Goal: Task Accomplishment & Management: Manage account settings

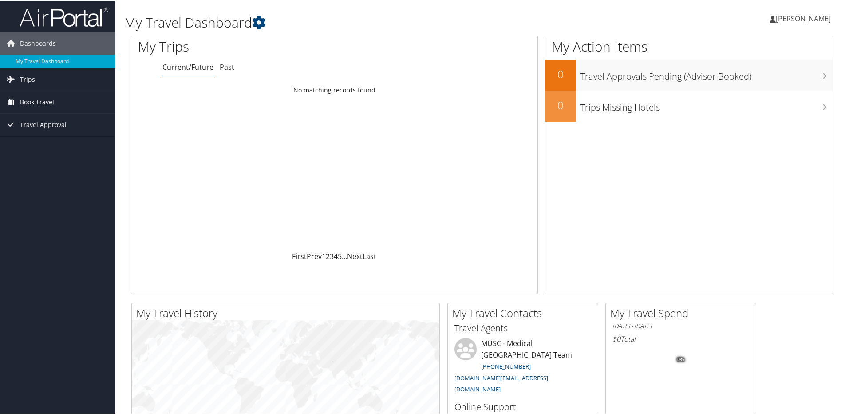
click at [31, 100] on span "Book Travel" at bounding box center [37, 101] width 34 height 22
click at [55, 61] on link "My Travel Dashboard" at bounding box center [57, 60] width 115 height 13
click at [808, 20] on span "[PERSON_NAME]" at bounding box center [803, 18] width 55 height 10
click at [792, 80] on link "View Travel Profile" at bounding box center [779, 78] width 99 height 15
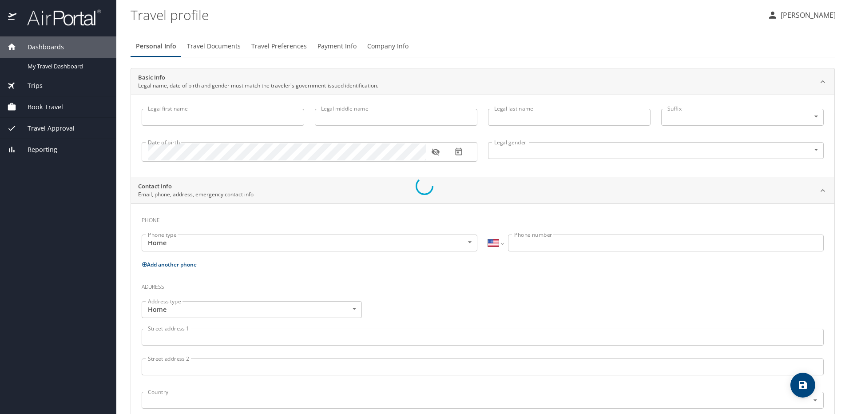
select select "US"
type input "[PERSON_NAME]"
type input "[DEMOGRAPHIC_DATA]"
select select "US"
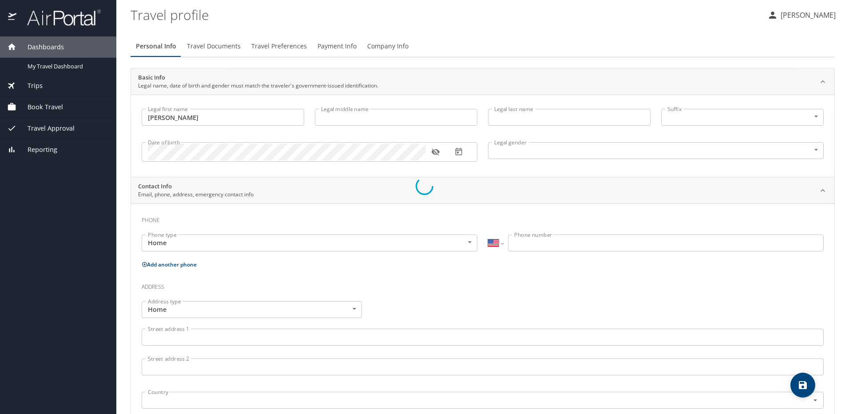
select select "US"
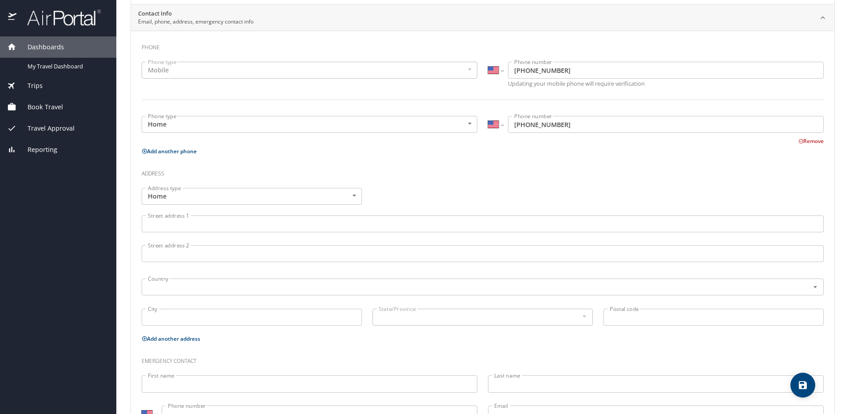
scroll to position [178, 0]
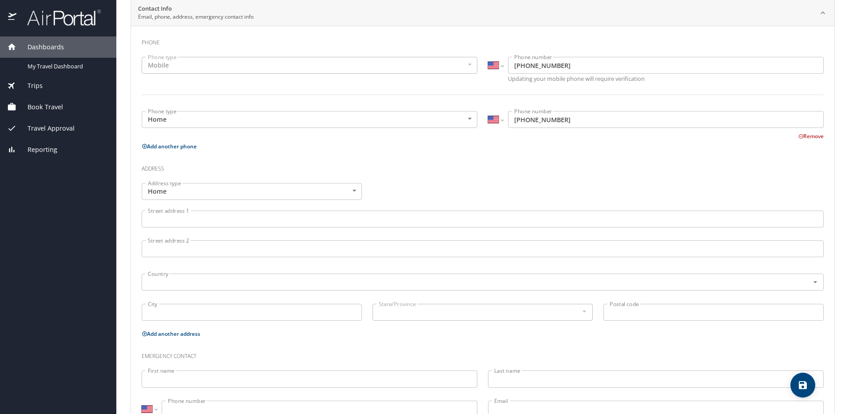
click at [258, 217] on input "Street address 1" at bounding box center [483, 218] width 682 height 17
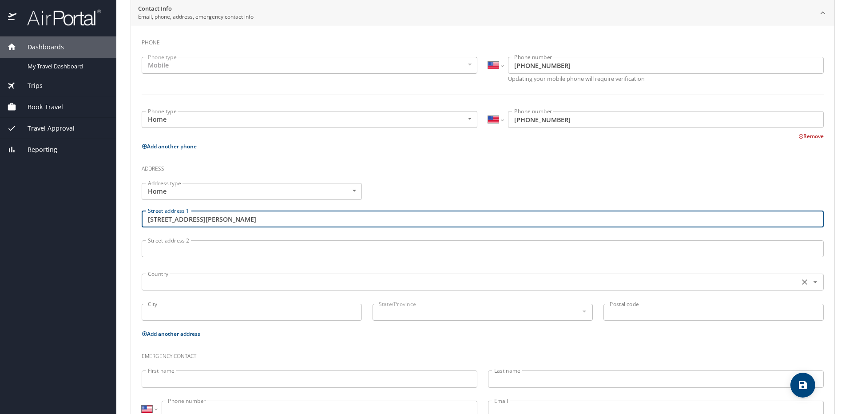
type input "[STREET_ADDRESS][PERSON_NAME]"
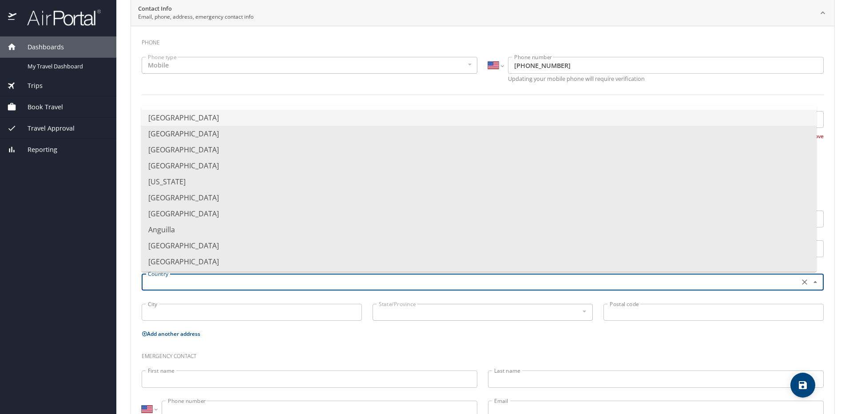
click at [231, 285] on input "text" at bounding box center [469, 282] width 650 height 12
click at [256, 119] on li "[GEOGRAPHIC_DATA]" at bounding box center [478, 118] width 675 height 16
type input "[GEOGRAPHIC_DATA]"
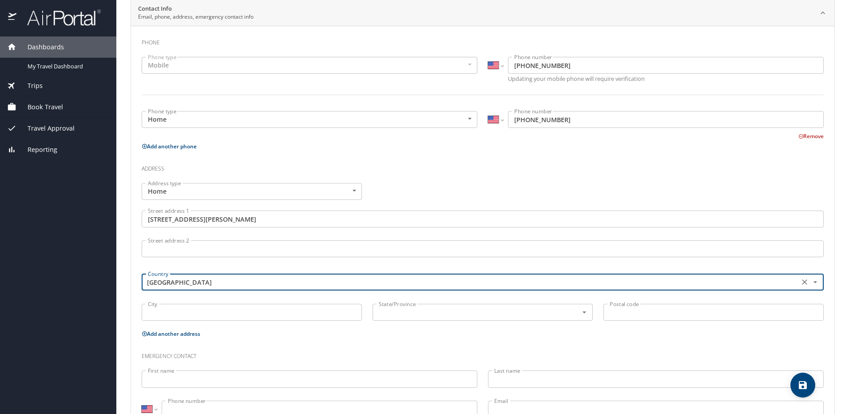
click at [241, 313] on input "City" at bounding box center [252, 312] width 220 height 17
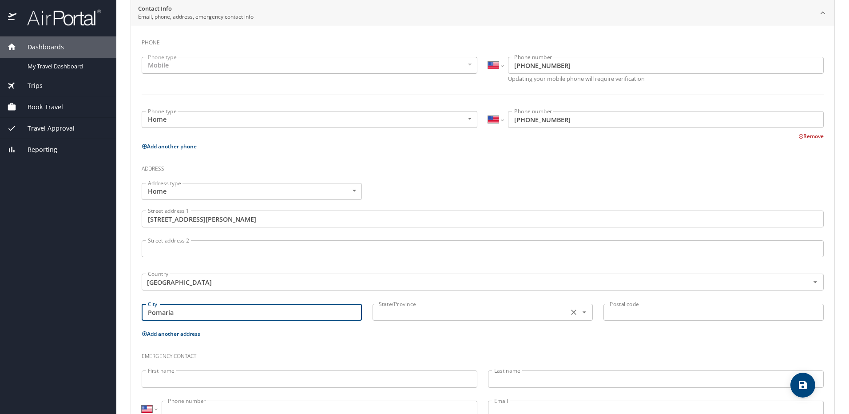
type input "Pomaria"
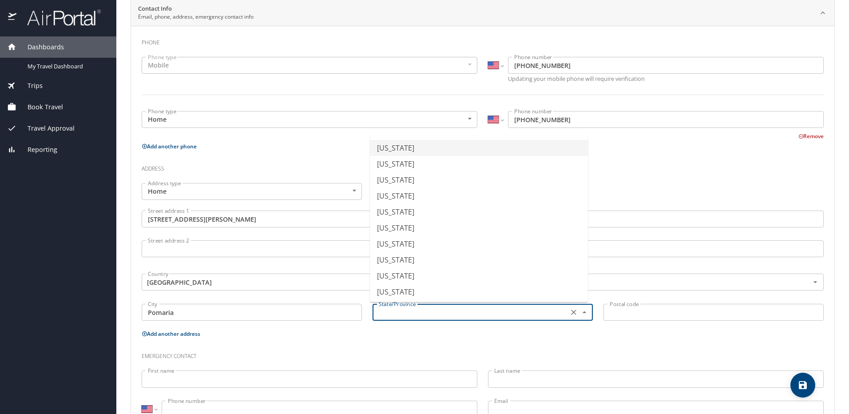
click at [407, 311] on input "text" at bounding box center [469, 312] width 189 height 12
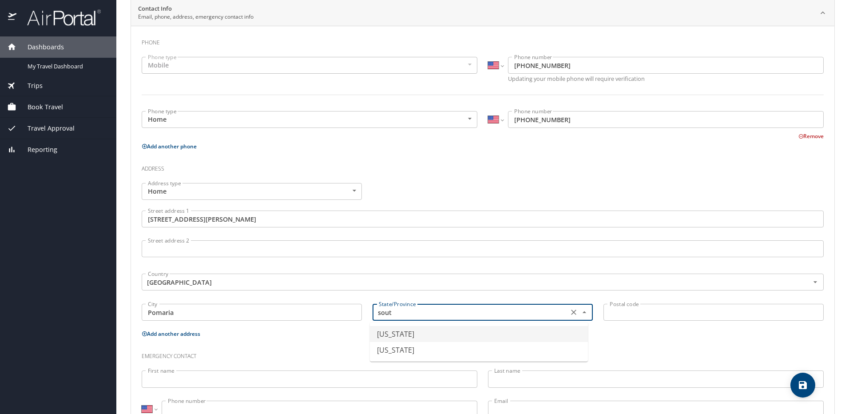
click at [438, 336] on li "[US_STATE]" at bounding box center [479, 334] width 218 height 16
type input "[US_STATE]"
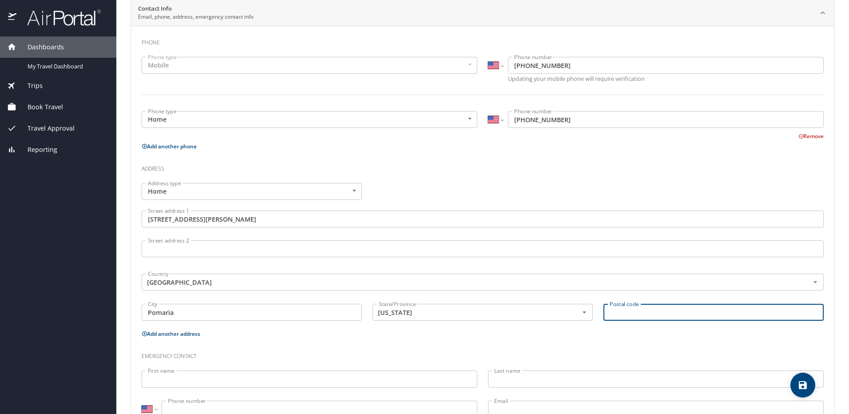
click at [714, 307] on input "Postal code" at bounding box center [713, 312] width 220 height 17
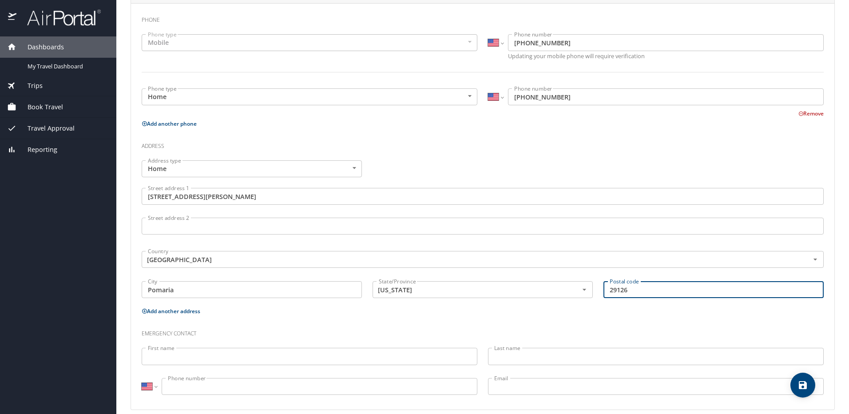
scroll to position [210, 0]
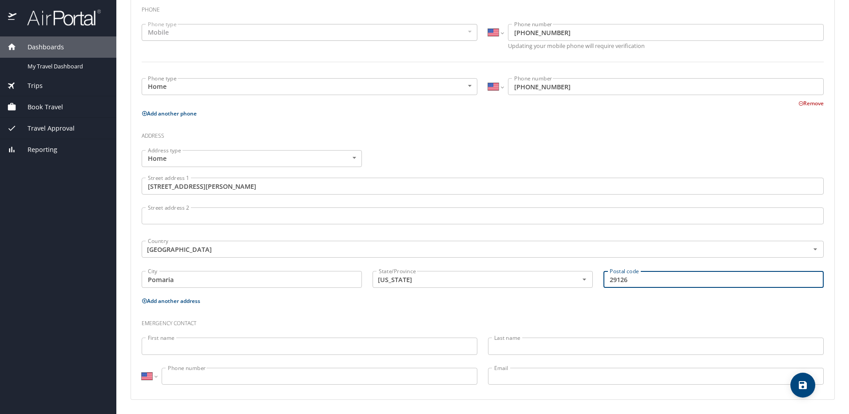
type input "29126"
click at [330, 312] on div "Emergency contact" at bounding box center [482, 320] width 692 height 24
click at [230, 348] on input "First name" at bounding box center [310, 345] width 336 height 17
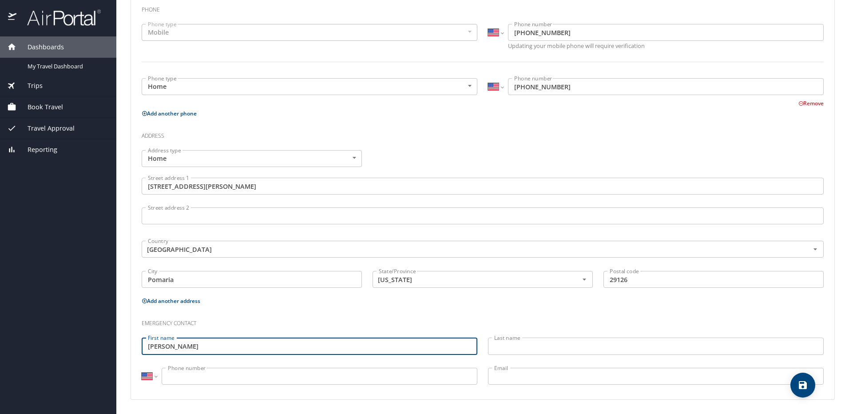
type input "[PERSON_NAME]"
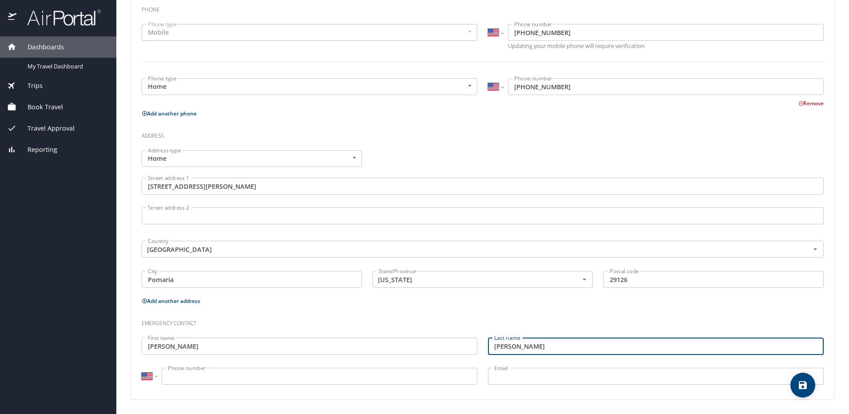
type input "[PERSON_NAME]"
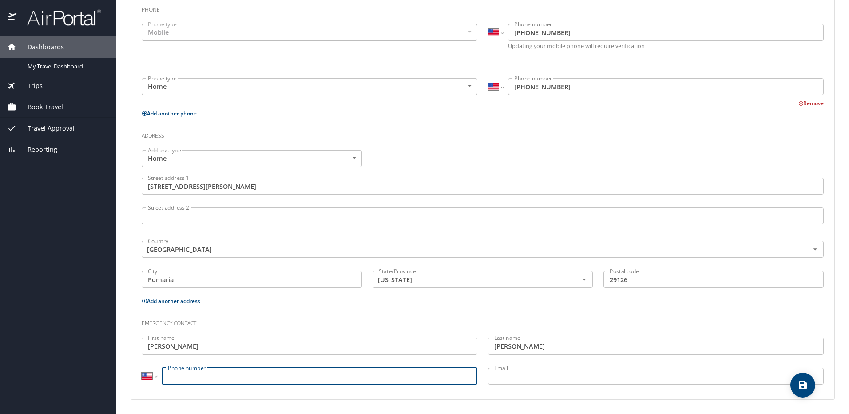
click at [279, 373] on input "Phone number" at bounding box center [320, 375] width 316 height 17
type input "[PHONE_NUMBER]"
click at [522, 372] on input "Email" at bounding box center [656, 375] width 336 height 17
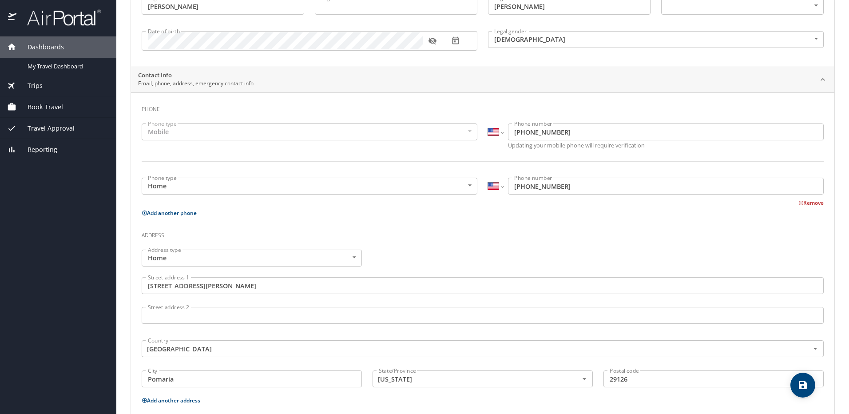
scroll to position [0, 0]
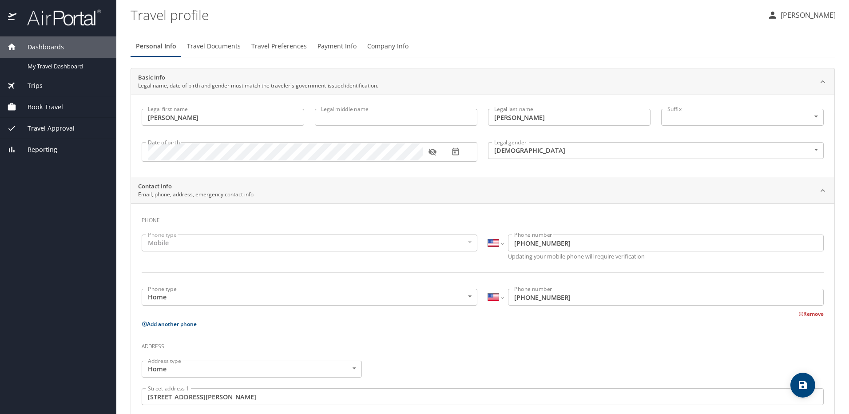
type input "[EMAIL_ADDRESS][DOMAIN_NAME]"
click at [43, 107] on span "Book Travel" at bounding box center [39, 107] width 47 height 10
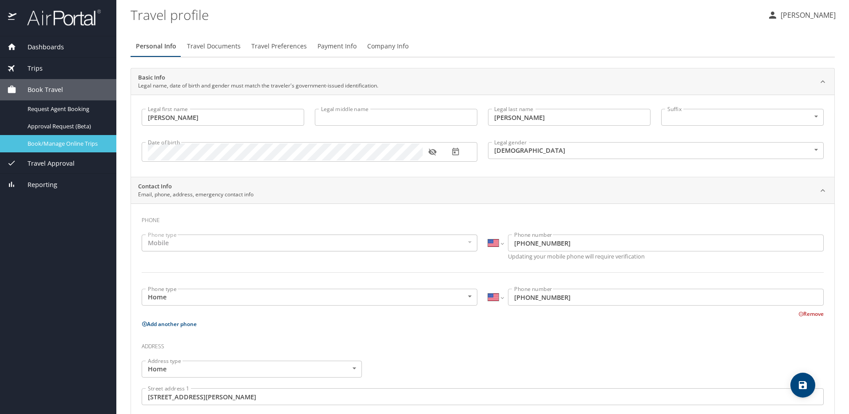
click at [54, 143] on span "Book/Manage Online Trips" at bounding box center [67, 143] width 78 height 8
